Goal: Information Seeking & Learning: Learn about a topic

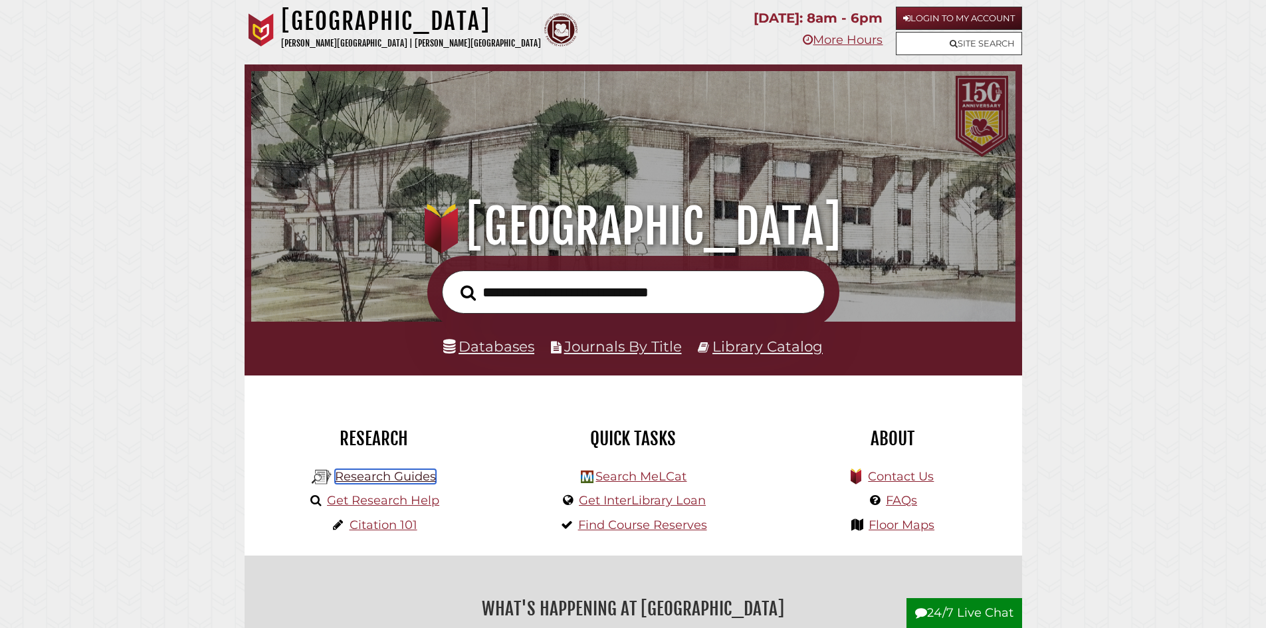
click at [393, 479] on link "Research Guides" at bounding box center [385, 476] width 101 height 15
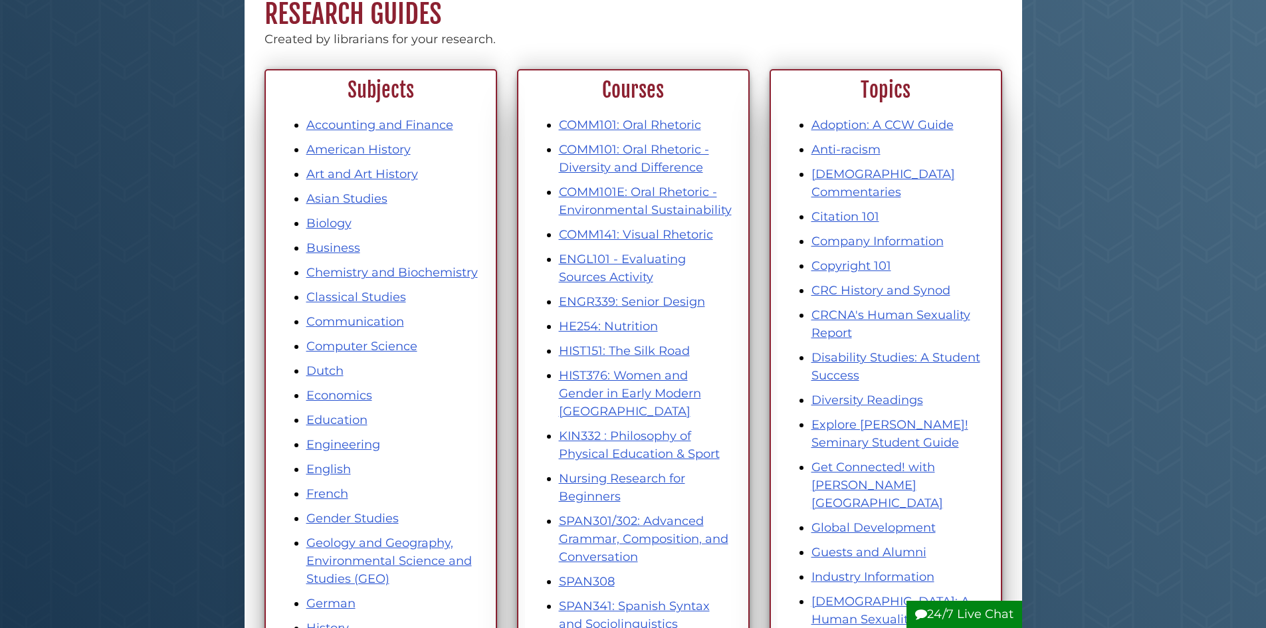
scroll to position [199, 0]
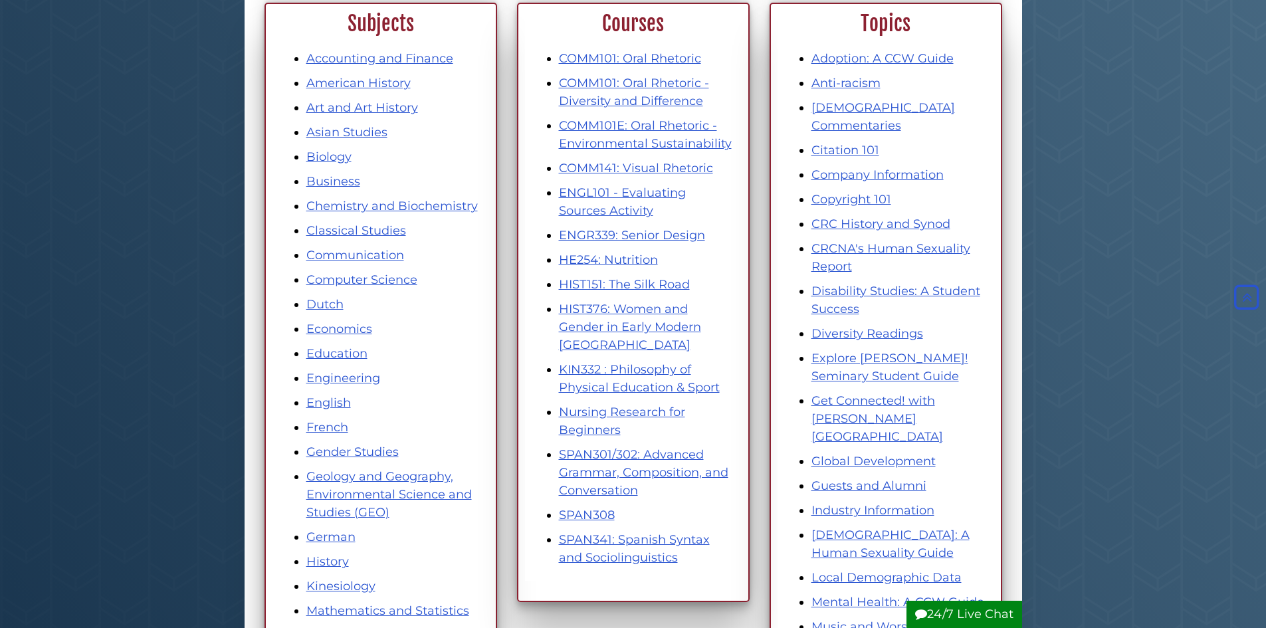
click at [313, 484] on li "Geology and Geography, Environmental Science and Studies (GEO)" at bounding box center [393, 495] width 175 height 54
click at [331, 478] on link "Geology and Geography, Environmental Science and Studies (GEO)" at bounding box center [388, 494] width 165 height 50
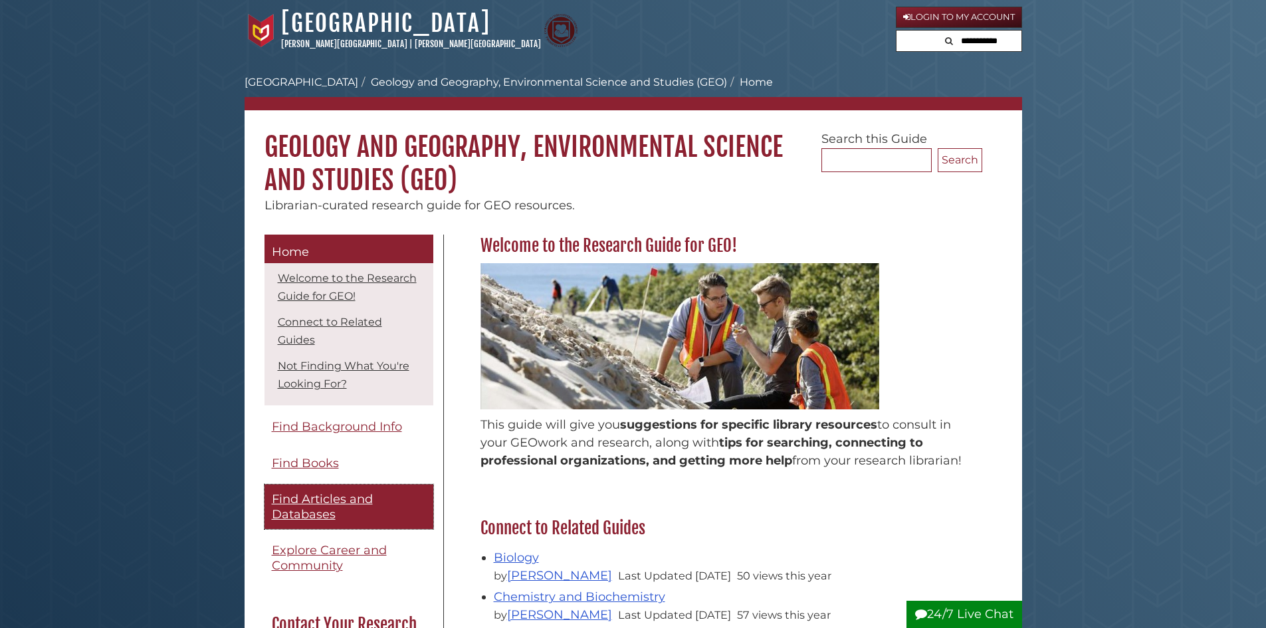
click at [346, 507] on link "Find Articles and Databases" at bounding box center [348, 506] width 169 height 45
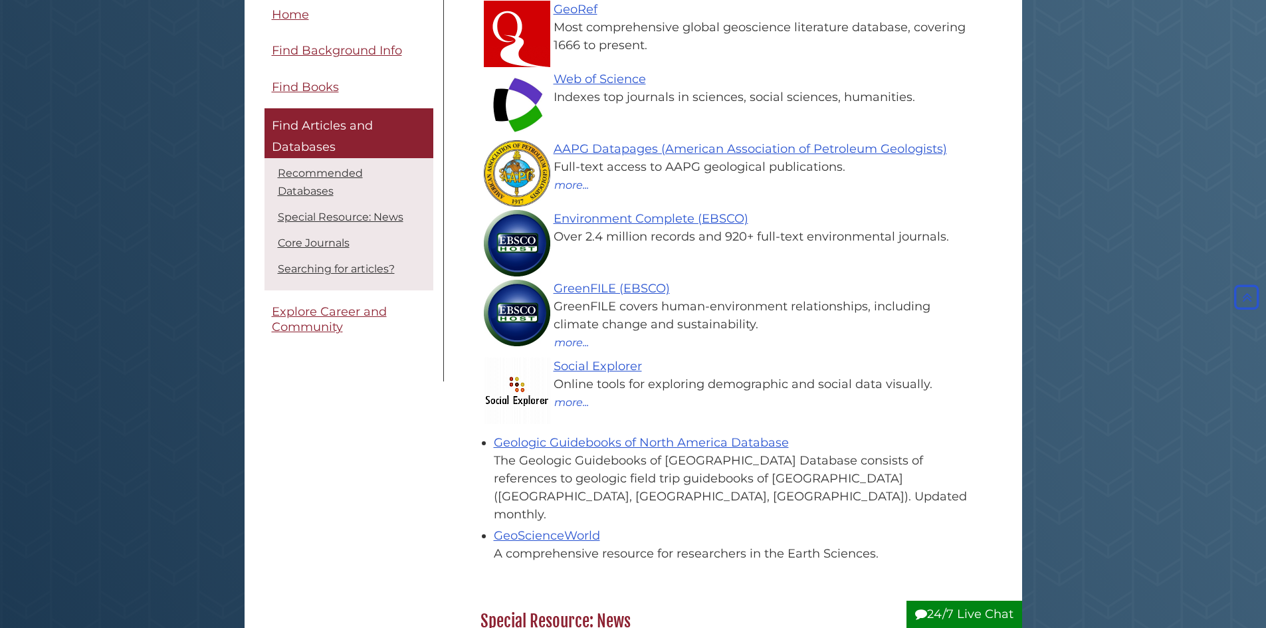
scroll to position [199, 0]
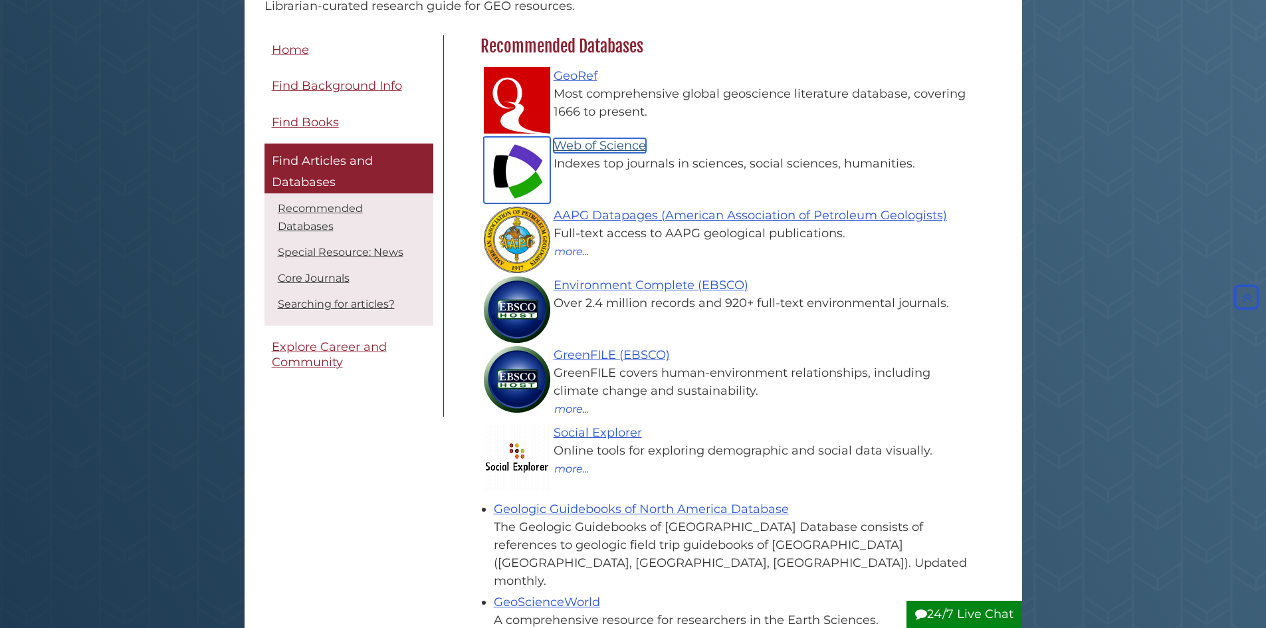
click at [592, 144] on link "Web of Science" at bounding box center [600, 145] width 92 height 15
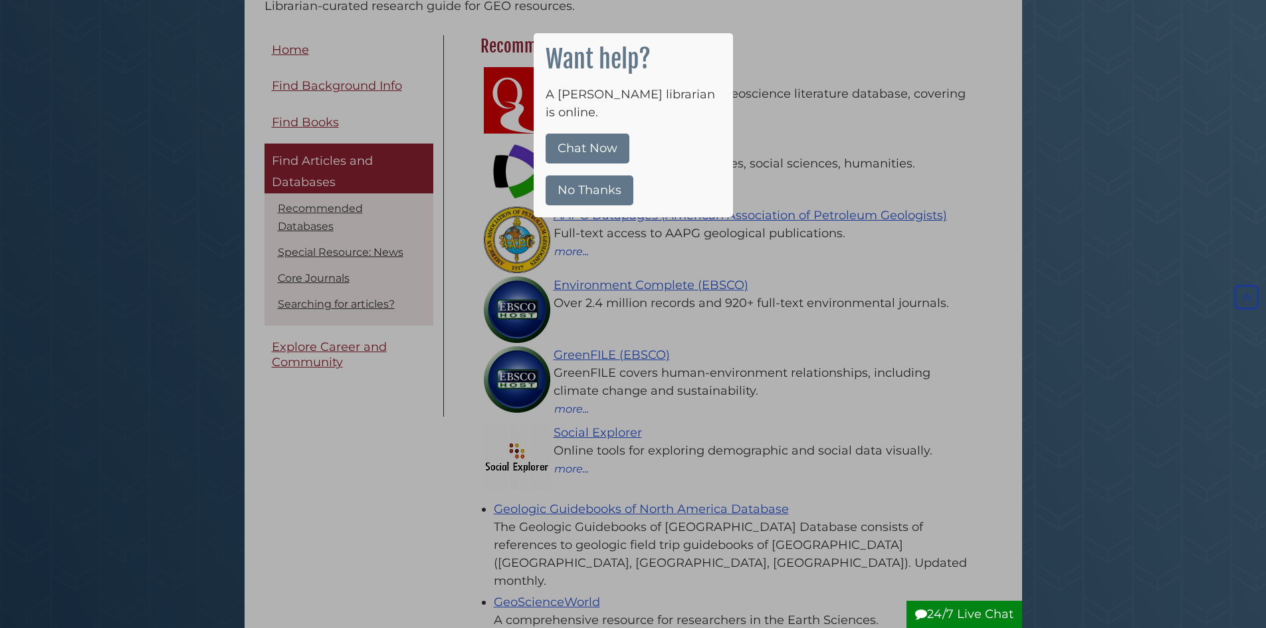
click at [589, 176] on button "No Thanks" at bounding box center [590, 190] width 88 height 30
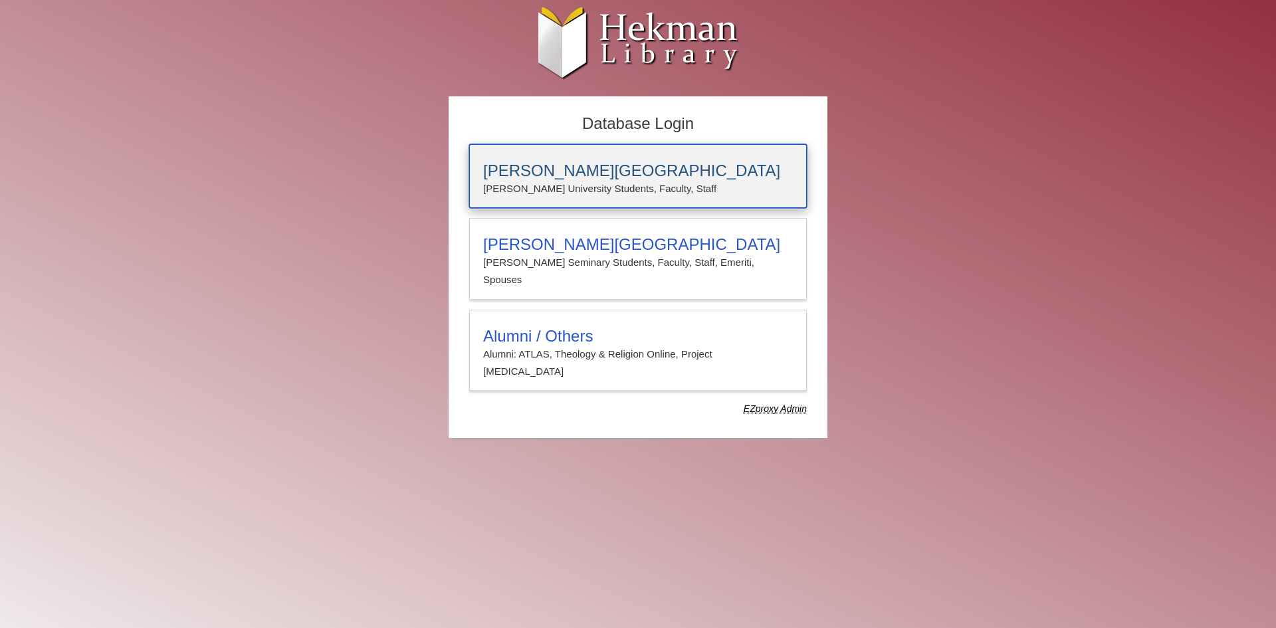
click at [556, 195] on p "[PERSON_NAME] University Students, Faculty, Staff" at bounding box center [638, 188] width 310 height 17
